Goal: Task Accomplishment & Management: Manage account settings

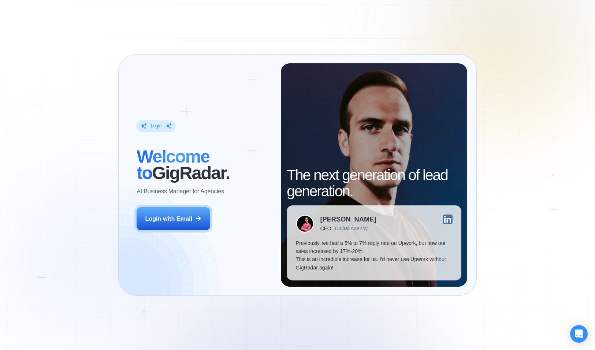
click at [96, 21] on div "Login ‍ Welcome to GigRadar. AI Business Manager for Agencies Login with Email …" at bounding box center [297, 175] width 595 height 350
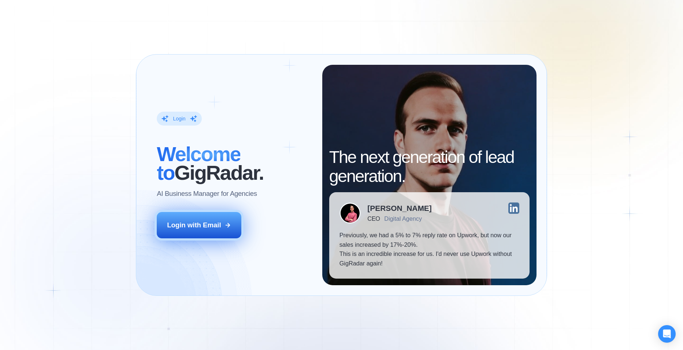
click at [196, 220] on div "Login with Email" at bounding box center [194, 225] width 54 height 10
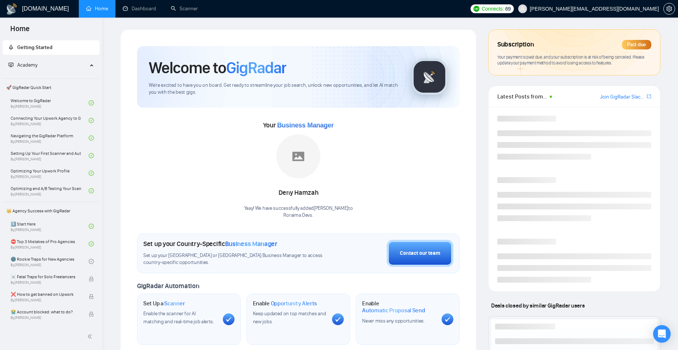
click at [631, 41] on div "Past due" at bounding box center [636, 45] width 29 height 10
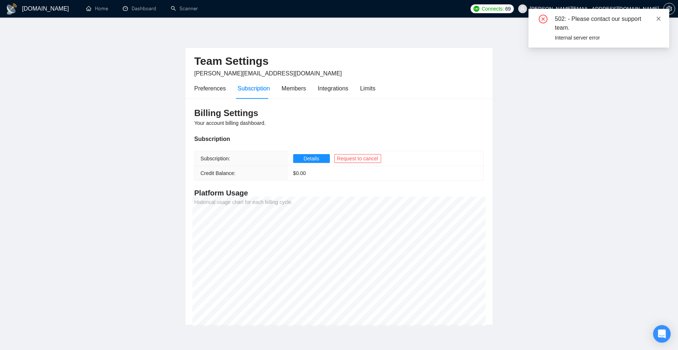
click at [660, 16] on icon "close" at bounding box center [658, 18] width 5 height 5
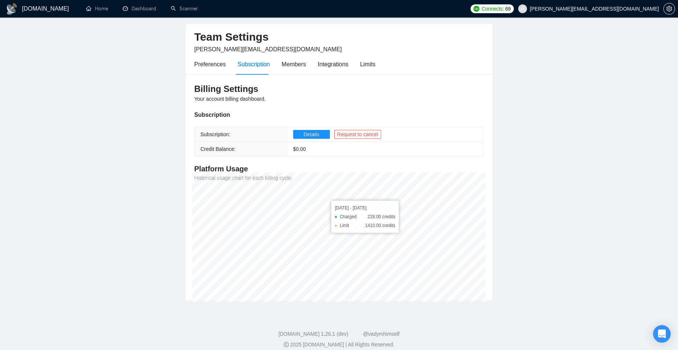
scroll to position [31, 0]
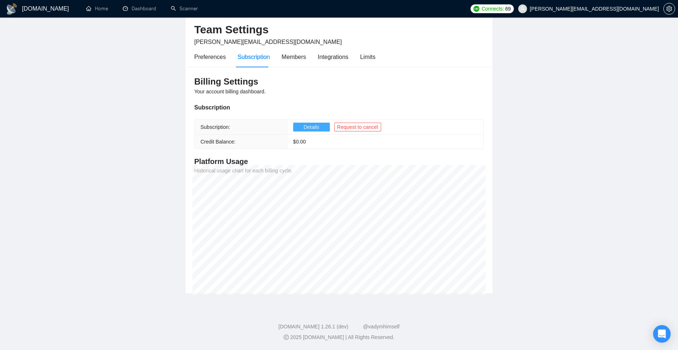
click at [298, 127] on button "Details" at bounding box center [311, 127] width 37 height 9
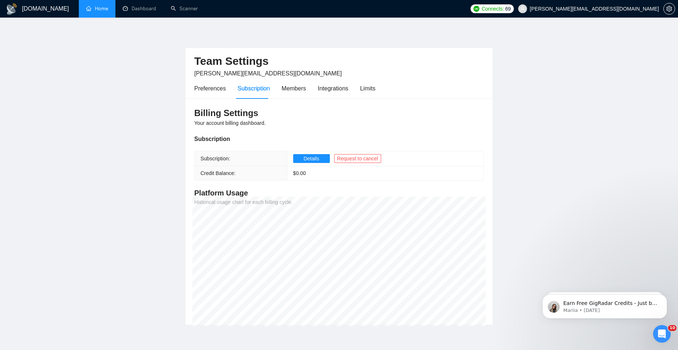
click at [102, 10] on link "Home" at bounding box center [97, 8] width 22 height 6
